Goal: Find specific page/section: Find specific page/section

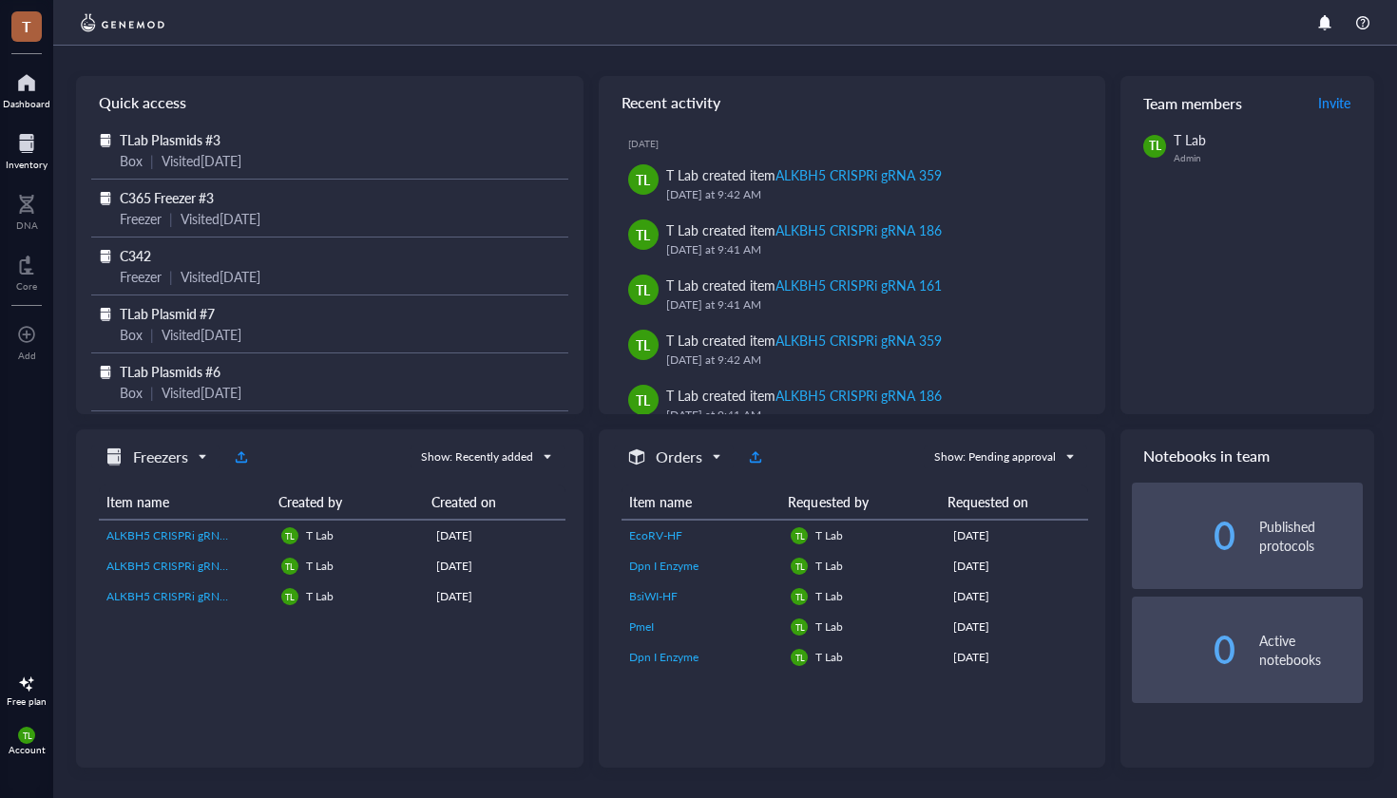
click at [21, 150] on div at bounding box center [27, 143] width 42 height 30
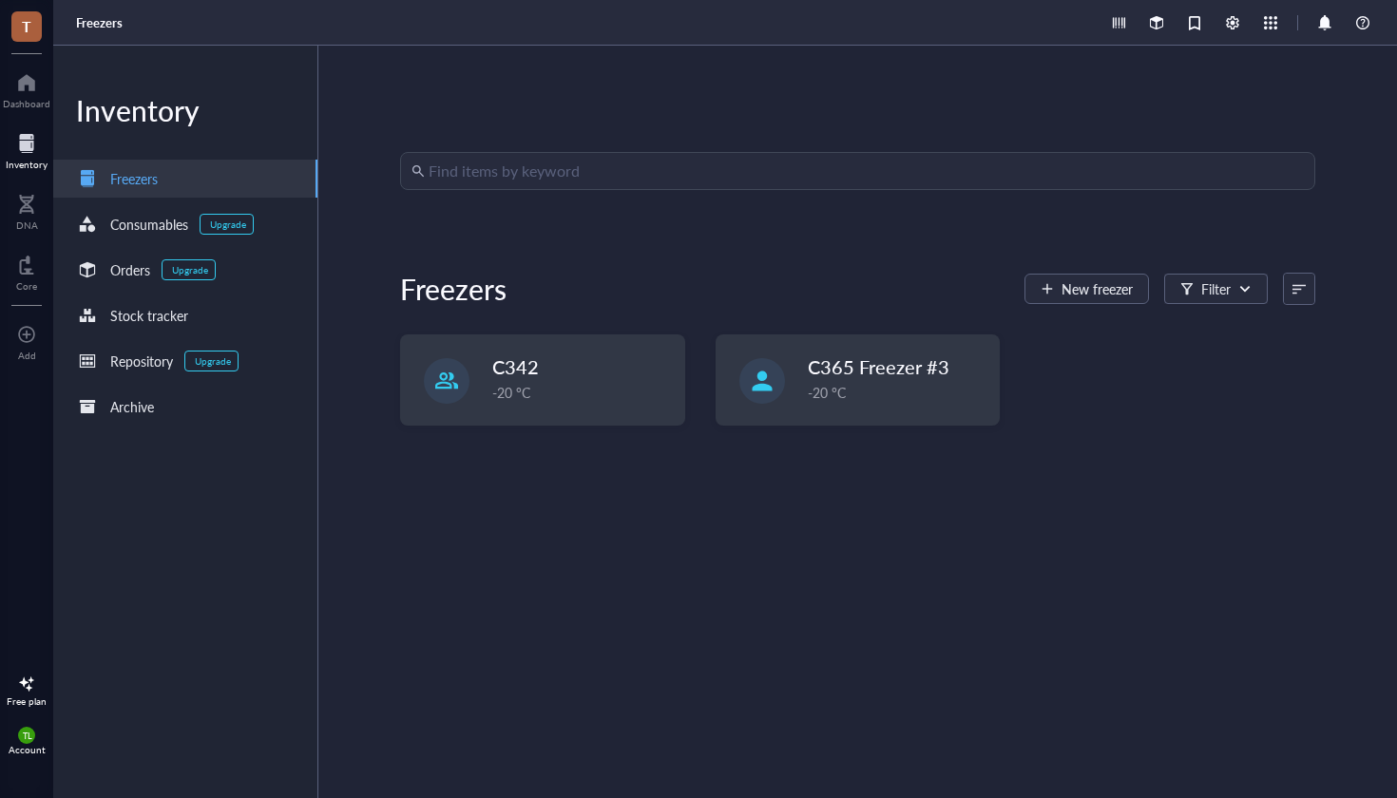
click at [642, 180] on input "search" at bounding box center [866, 171] width 875 height 36
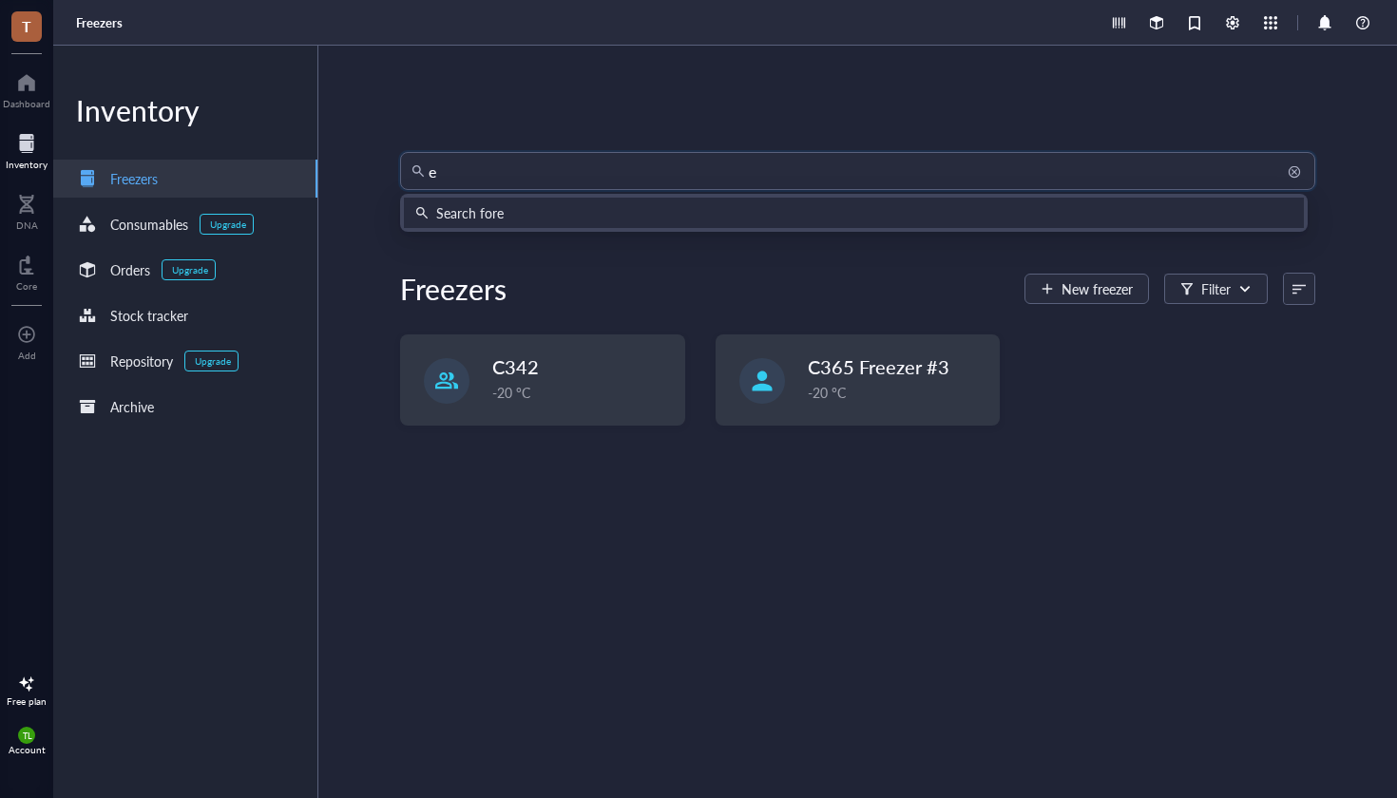
type input "ee"
